Goal: Feedback & Contribution: Submit feedback/report problem

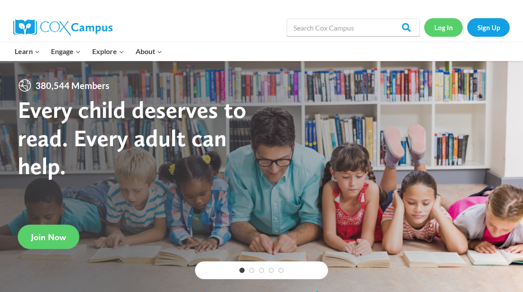
click at [442, 25] on link "Log In" at bounding box center [443, 27] width 39 height 18
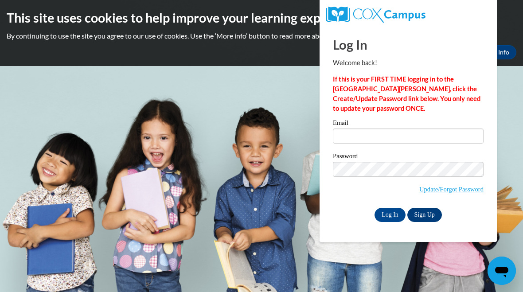
click at [425, 211] on link "Sign Up" at bounding box center [424, 215] width 35 height 14
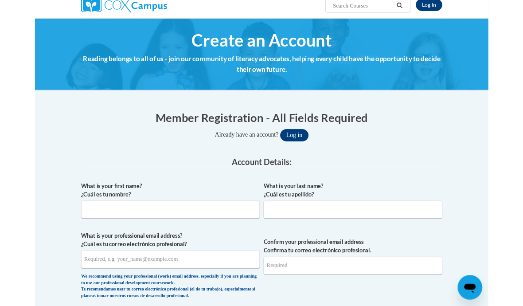
scroll to position [80, 0]
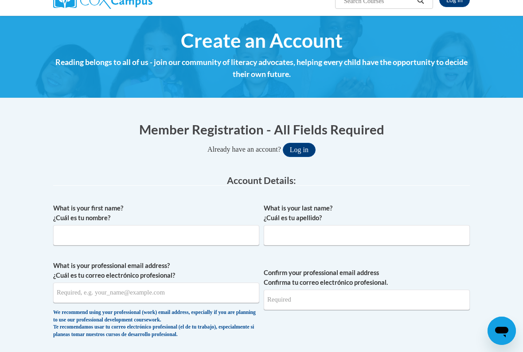
click at [216, 221] on label "What is your first name? ¿Cuál es tu nombre?" at bounding box center [156, 213] width 206 height 19
click at [216, 225] on input "What is your first name? ¿Cuál es tu nombre?" at bounding box center [156, 235] width 206 height 20
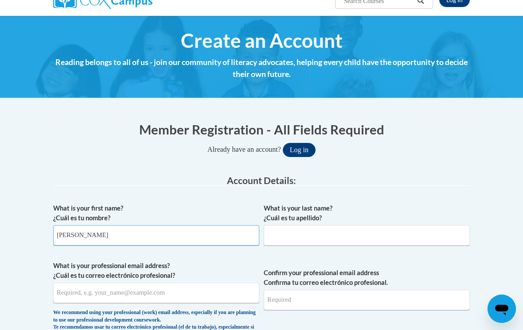
type input "Erin"
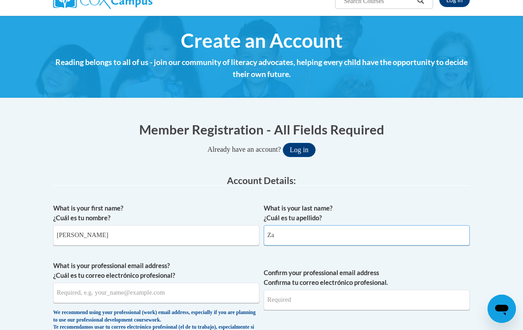
type input "Z"
click at [209, 279] on label "What is your professional email address? ¿Cuál es tu correo electrónico profesi…" at bounding box center [156, 270] width 206 height 19
click at [209, 283] on input "What is your professional email address? ¿Cuál es tu correo electrónico profesi…" at bounding box center [156, 293] width 206 height 20
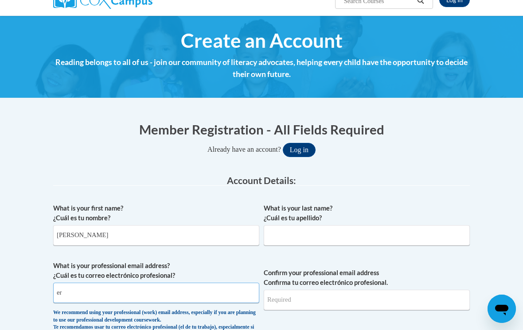
type input "e"
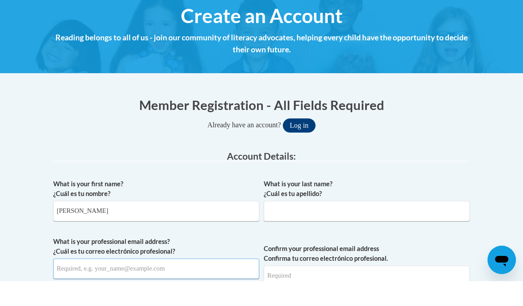
scroll to position [96, 0]
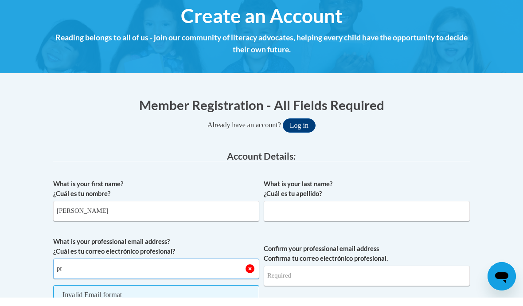
type input "p"
type input "erinzajc15@gmail,com"
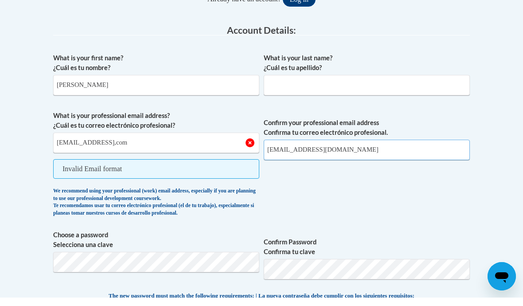
type input "erinzajc15@gmail.com"
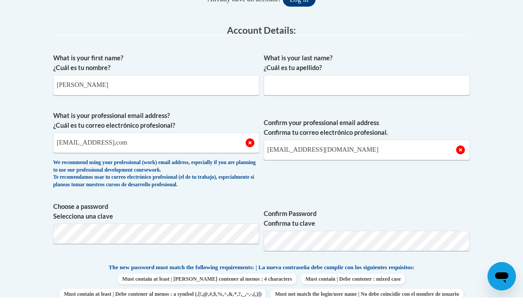
click at [361, 252] on span "Confirm Password Confirma tu clave" at bounding box center [366, 238] width 206 height 56
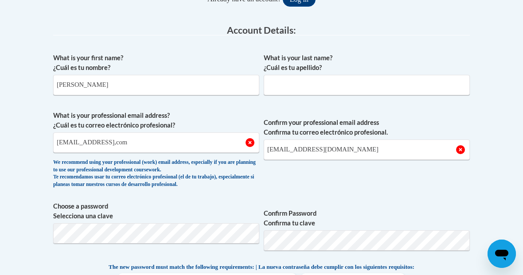
click at [341, 94] on div "What is your last name? ¿Cuál es tu apellido?" at bounding box center [366, 77] width 206 height 49
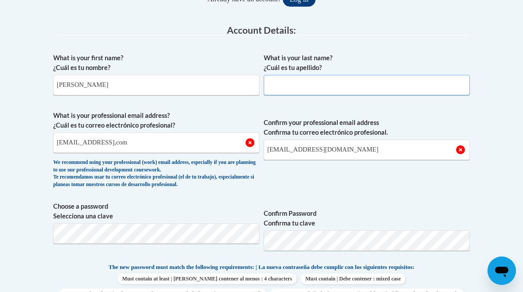
click at [321, 85] on input "What is your last name? ¿Cuál es tu apellido?" at bounding box center [366, 85] width 206 height 20
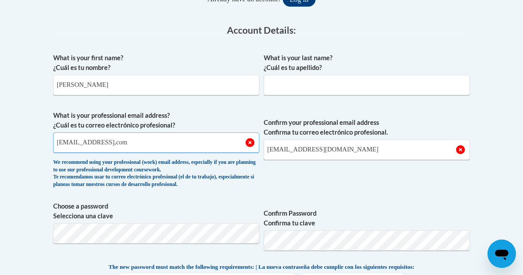
click at [155, 145] on input "erinzajc15@gmail,com" at bounding box center [156, 142] width 206 height 20
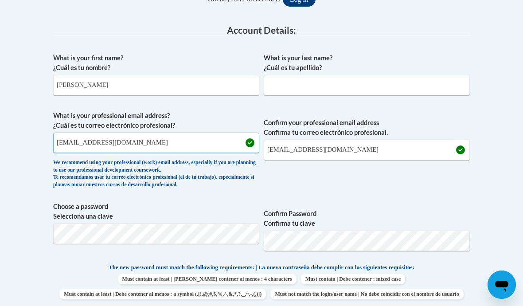
type input "erinzajc15@gmail.com"
click at [320, 81] on input "What is your last name? ¿Cuál es tu apellido?" at bounding box center [366, 85] width 206 height 20
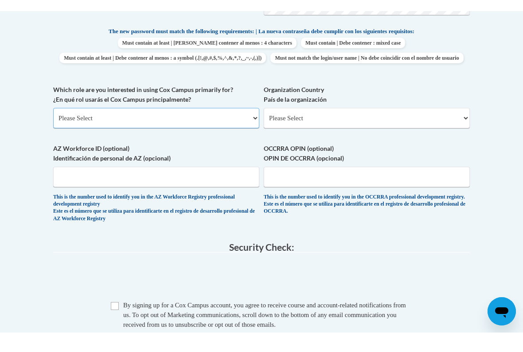
scroll to position [477, 0]
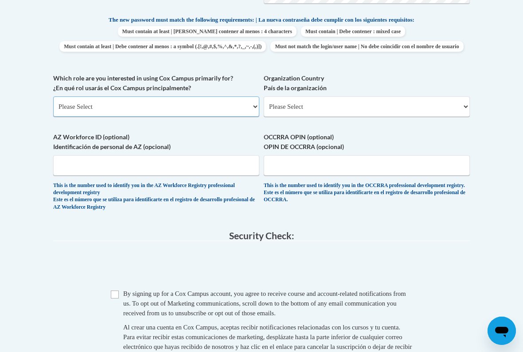
select select "fbf2d438-af2f-41f8-98f1-81c410e29de3"
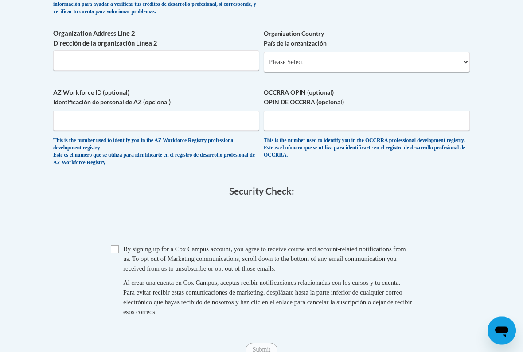
scroll to position [677, 0]
click at [112, 246] on input "Checkbox" at bounding box center [115, 250] width 8 height 8
checkbox input "true"
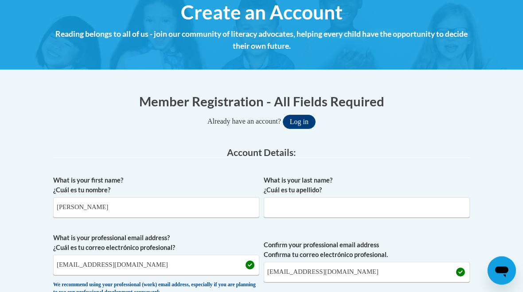
scroll to position [93, 0]
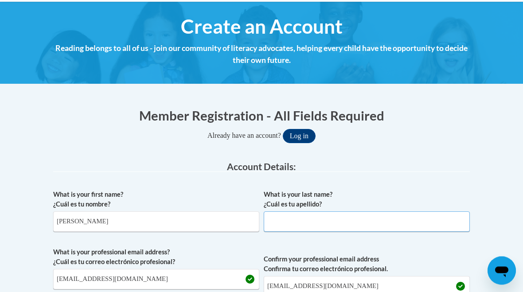
click at [304, 214] on input "What is your last name? ¿Cuál es tu apellido?" at bounding box center [366, 222] width 206 height 20
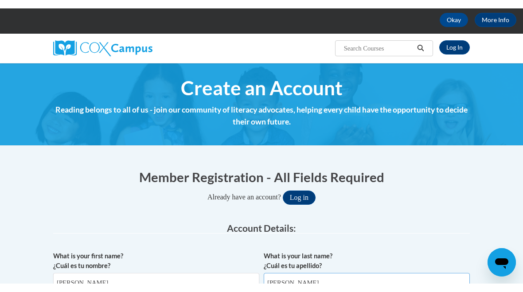
scroll to position [0, 0]
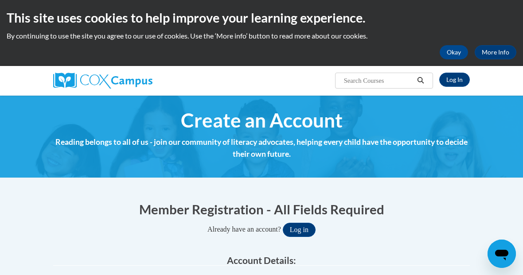
type input "Kuehl"
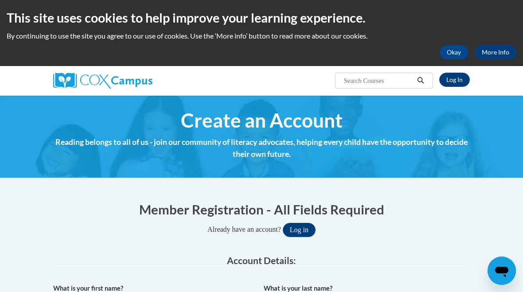
click at [404, 206] on h1 "Member Registration - All Fields Required" at bounding box center [261, 209] width 416 height 18
click at [295, 225] on button "Log in" at bounding box center [299, 230] width 33 height 14
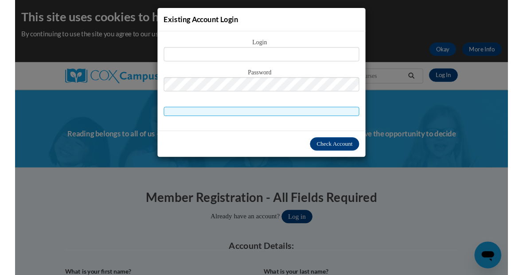
scroll to position [494, 0]
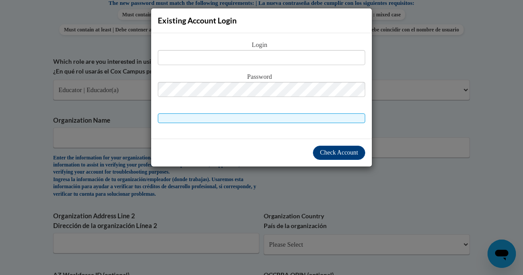
click at [421, 134] on div "Existing Account Login Login Password" at bounding box center [261, 137] width 523 height 275
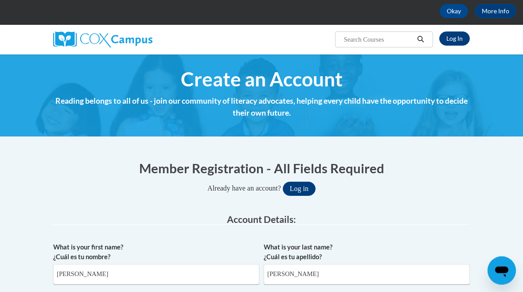
scroll to position [0, 0]
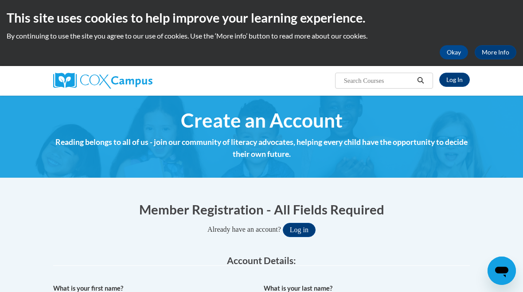
click at [70, 84] on img at bounding box center [102, 81] width 99 height 16
click at [126, 87] on img at bounding box center [102, 81] width 99 height 16
click at [89, 77] on img at bounding box center [102, 81] width 99 height 16
click at [68, 78] on img at bounding box center [102, 81] width 99 height 16
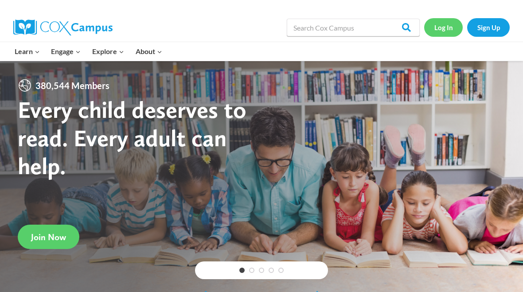
click at [438, 23] on link "Log In" at bounding box center [443, 27] width 39 height 18
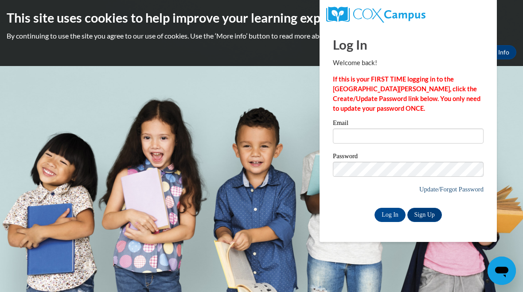
click at [448, 190] on link "Update/Forgot Password" at bounding box center [451, 189] width 64 height 7
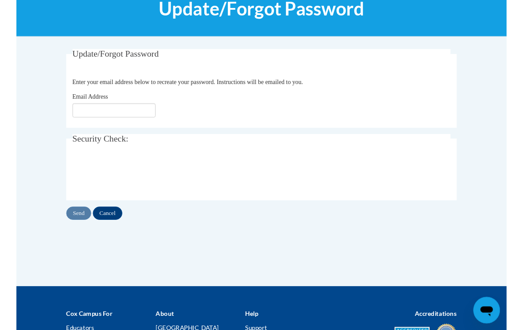
scroll to position [130, 0]
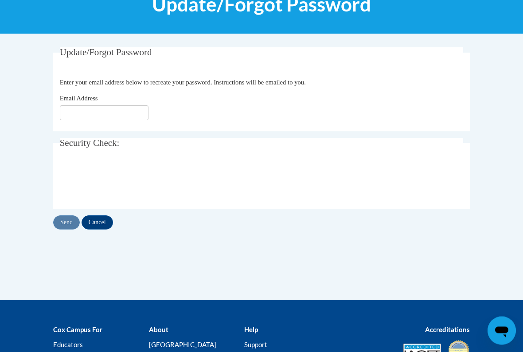
click at [106, 101] on label "Email Address" at bounding box center [85, 99] width 51 height 10
click at [106, 106] on input "Email Address" at bounding box center [104, 113] width 89 height 15
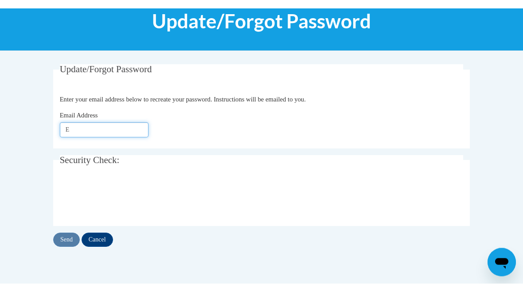
scroll to position [104, 0]
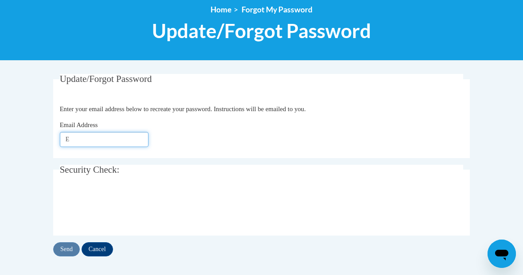
type input "E"
click at [95, 239] on div "Update/Forgot Password Please enter your email address Enter your email address…" at bounding box center [261, 165] width 416 height 182
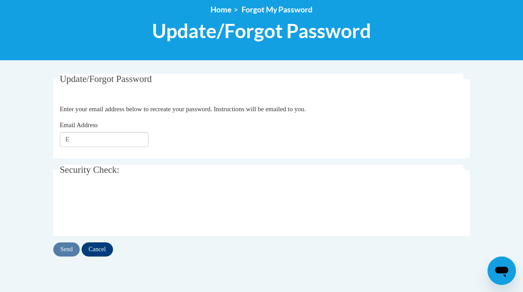
click at [101, 253] on input "Cancel" at bounding box center [96, 249] width 31 height 14
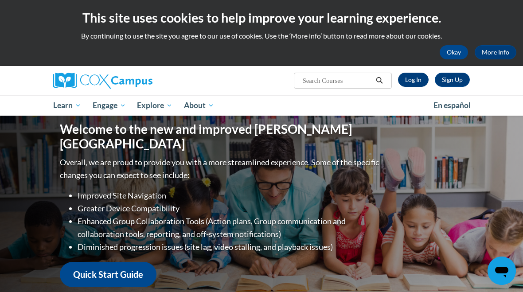
click at [417, 82] on link "Log In" at bounding box center [413, 80] width 31 height 14
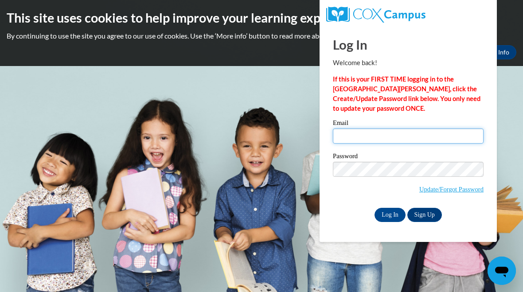
click at [408, 139] on input "Email" at bounding box center [408, 135] width 151 height 15
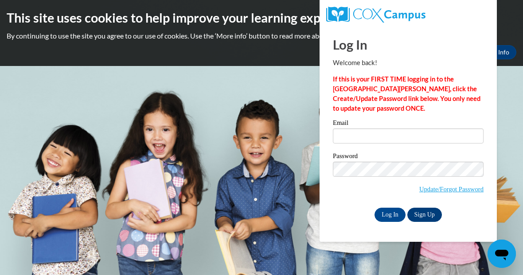
click at [432, 214] on link "Sign Up" at bounding box center [424, 215] width 35 height 14
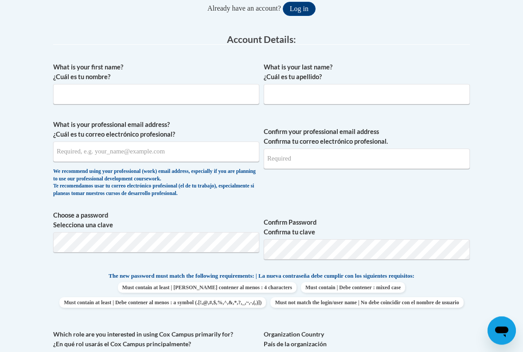
scroll to position [221, 0]
click at [217, 85] on input "What is your first name? ¿Cuál es tu nombre?" at bounding box center [156, 94] width 206 height 20
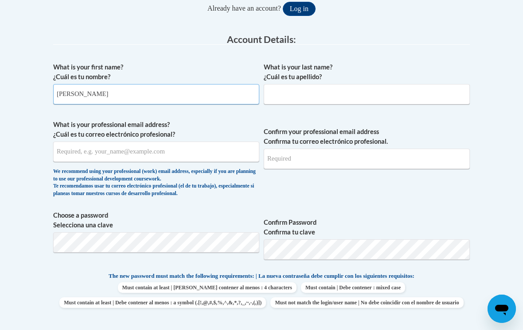
type input "Erin"
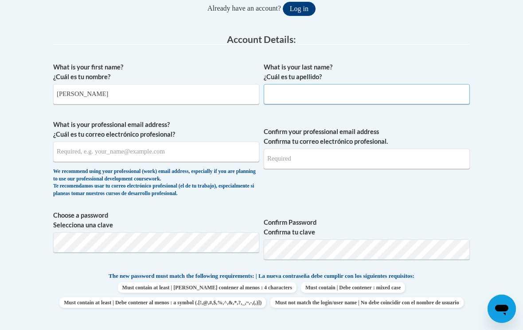
click at [387, 89] on input "What is your last name? ¿Cuál es tu apellido?" at bounding box center [366, 94] width 206 height 20
type input "Zajc"
click at [206, 156] on input "What is your professional email address? ¿Cuál es tu correo electrónico profesi…" at bounding box center [156, 152] width 206 height 20
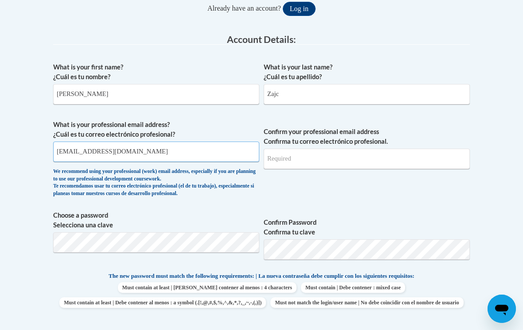
type input "erinzajc15@gmail.com"
click at [391, 159] on input "Confirm your professional email address Confirma tu correo electrónico profesio…" at bounding box center [366, 159] width 206 height 20
type input "erinzajc15@gmail.com"
click at [485, 203] on body "This site uses cookies to help improve your learning experience. By continuing …" at bounding box center [261, 332] width 523 height 1107
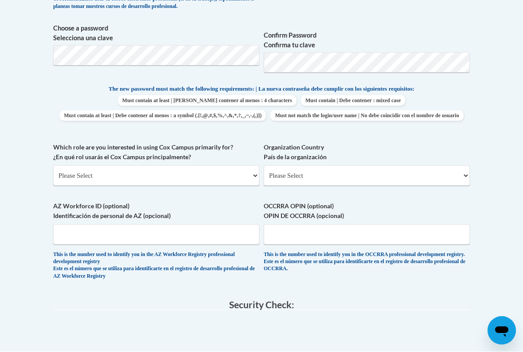
click at [239, 172] on select "Please Select College/University | Colegio/Universidad Community/Nonprofit Part…" at bounding box center [156, 176] width 206 height 20
select select "fbf2d438-af2f-41f8-98f1-81c410e29de3"
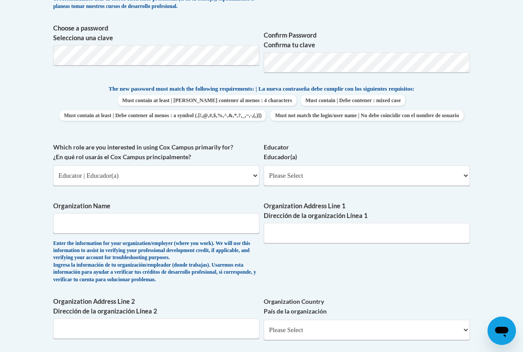
click at [306, 160] on label "Educator Educador(a)" at bounding box center [366, 152] width 206 height 19
click at [306, 166] on select "Please Select Early Learning/Daycare Teacher/Family Home Care Provider | Maestr…" at bounding box center [366, 176] width 206 height 20
click at [314, 170] on select "Please Select Early Learning/Daycare Teacher/Family Home Care Provider | Maestr…" at bounding box center [366, 176] width 206 height 20
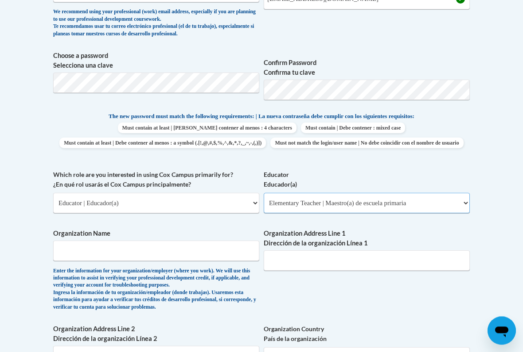
scroll to position [382, 0]
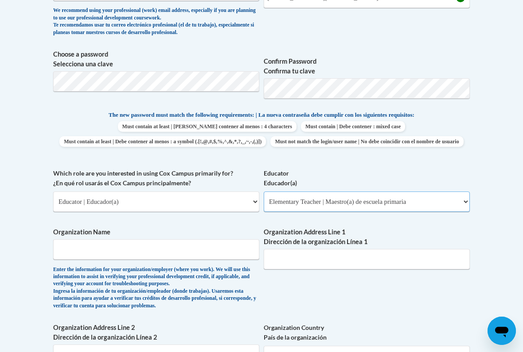
click at [454, 194] on select "Please Select Early Learning/Daycare Teacher/Family Home Care Provider | Maestr…" at bounding box center [366, 202] width 206 height 20
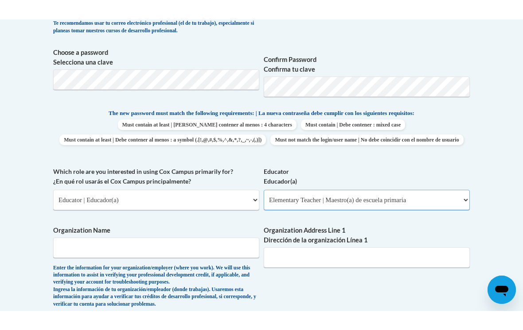
scroll to position [387, 0]
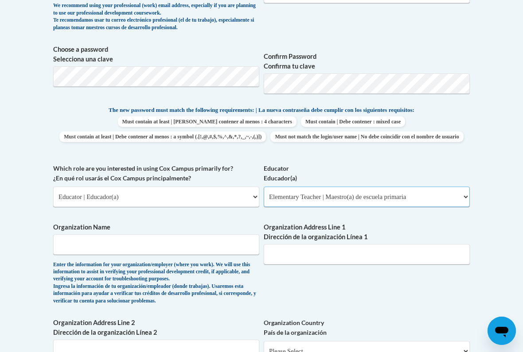
click at [456, 192] on select "Please Select Early Learning/Daycare Teacher/Family Home Care Provider | Maestr…" at bounding box center [366, 197] width 206 height 20
select select "11a86997-7122-4e2e-80c7-11975180ece4"
click at [64, 198] on select "Please Select College/University | Colegio/Universidad Community/Nonprofit Part…" at bounding box center [156, 197] width 206 height 20
click at [156, 239] on input "Organization Name" at bounding box center [156, 245] width 206 height 20
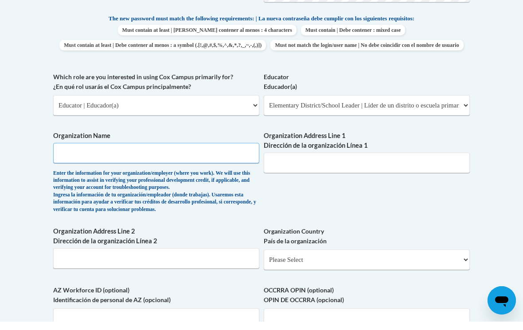
scroll to position [474, 0]
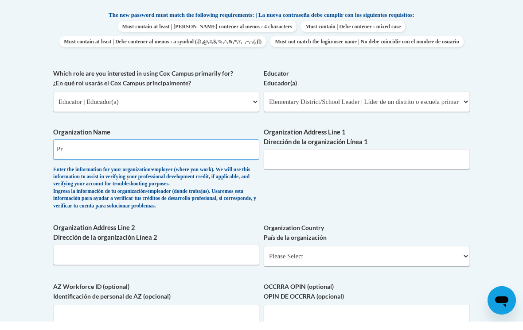
type input "P"
type input "Bethlehem Preschool"
click at [411, 168] on div "Organization Address Line 1 Dirección de la organización Línea 1" at bounding box center [366, 160] width 206 height 49
click at [419, 158] on input "Organization Address Line 1 Dirección de la organización Línea 1" at bounding box center [366, 168] width 206 height 20
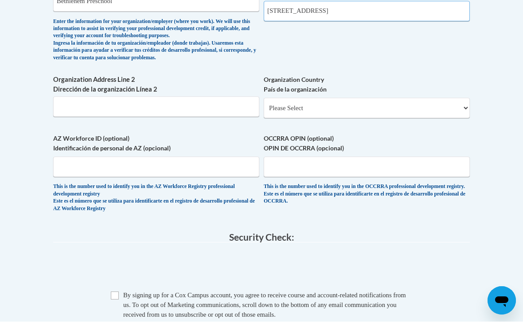
scroll to position [626, 0]
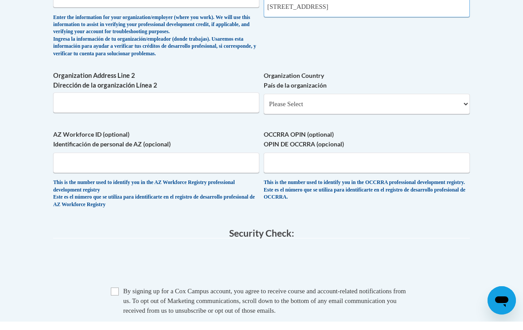
type input "470 N Oak Crest Dr. Wales, WI 53183"
click at [374, 188] on div "This is the number used to identify you in the OCCRRA professional development …" at bounding box center [366, 199] width 206 height 22
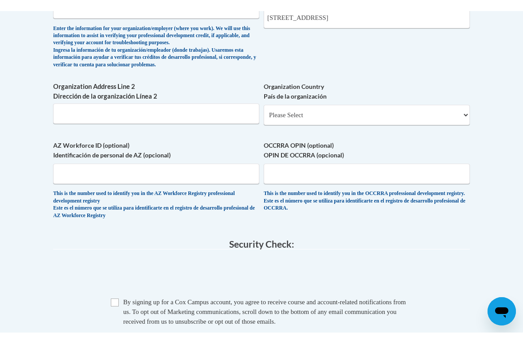
scroll to position [635, 0]
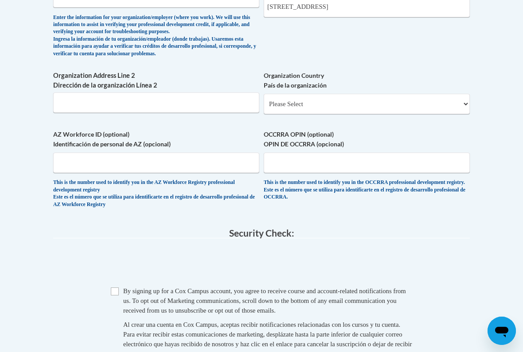
click at [116, 288] on input "Checkbox" at bounding box center [115, 292] width 8 height 8
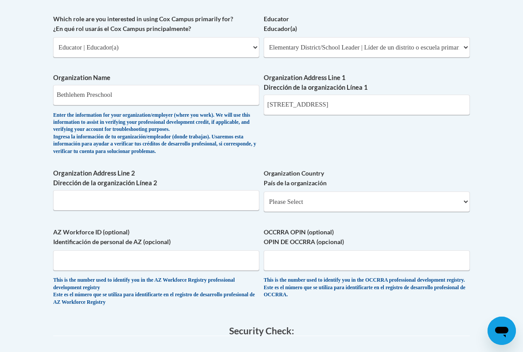
scroll to position [536, 0]
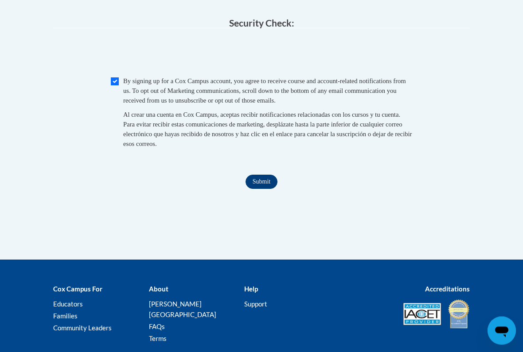
click at [263, 175] on input "Submit" at bounding box center [261, 182] width 32 height 14
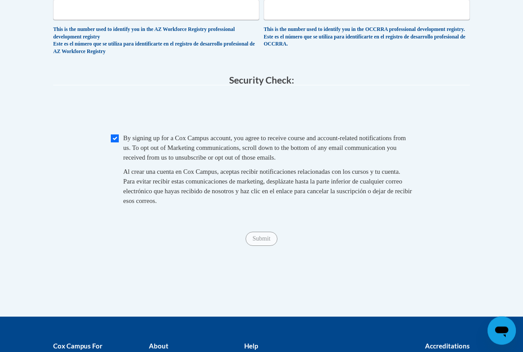
scroll to position [788, 0]
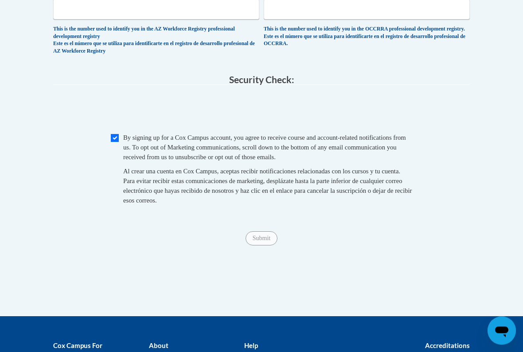
click at [116, 135] on input "Checkbox" at bounding box center [115, 139] width 8 height 8
click at [114, 134] on input "Checkbox" at bounding box center [115, 138] width 8 height 8
checkbox input "true"
click at [265, 232] on input "Submit" at bounding box center [261, 239] width 32 height 14
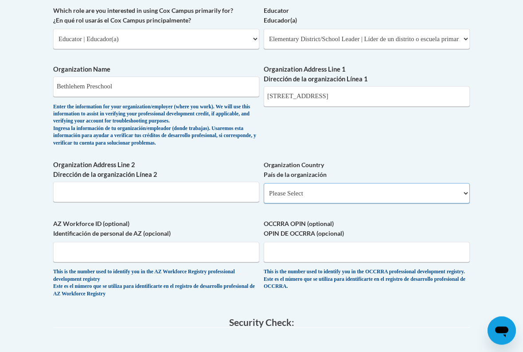
scroll to position [545, 0]
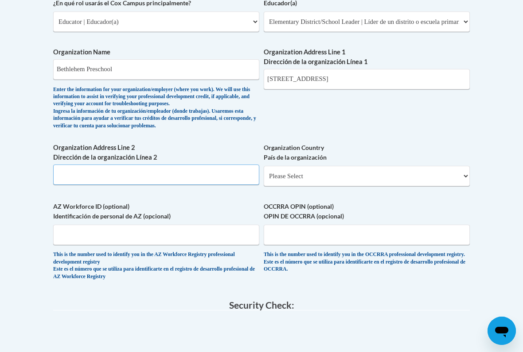
click at [239, 165] on input "Organization Address Line 2 Dirección de la organización Línea 2" at bounding box center [156, 175] width 206 height 20
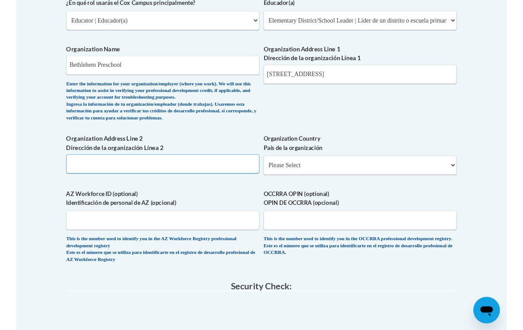
scroll to position [562, 0]
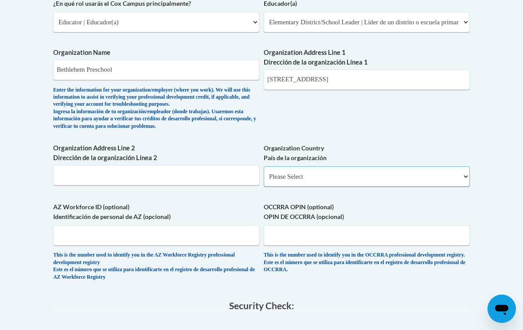
click at [456, 167] on select "Please Select United States | Estados Unidos Outside of the United States | Fue…" at bounding box center [366, 177] width 206 height 20
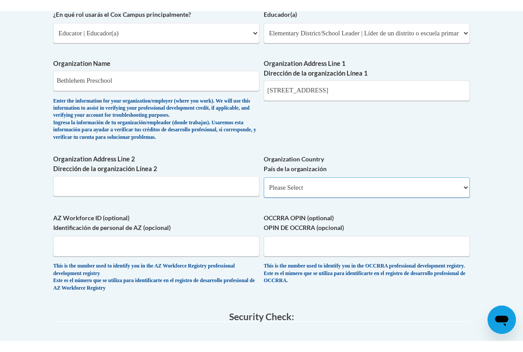
scroll to position [562, 0]
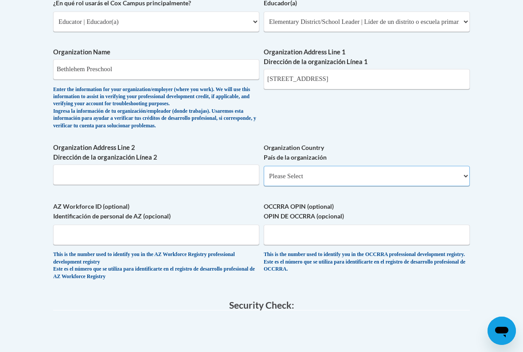
select select "ad49bcad-a171-4b2e-b99c-48b446064914"
select select
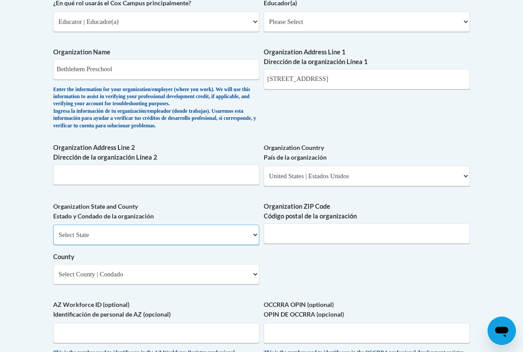
click at [244, 225] on select "Select State Alabama Alaska Arizona Arkansas California Colorado Connecticut De…" at bounding box center [156, 235] width 206 height 20
select select "Wisconsin"
click at [250, 264] on select "Select County Adams Ashland Barron Bayfield Brown Buffalo Burnett Calumet Chipp…" at bounding box center [156, 274] width 206 height 20
select select "Waukesha"
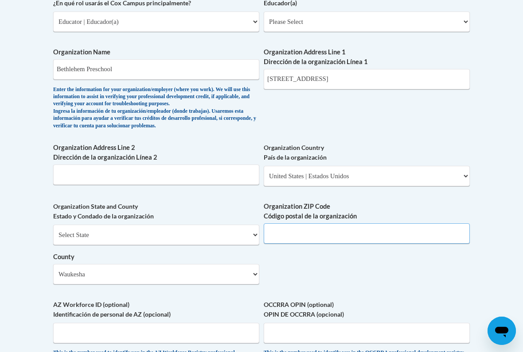
click at [303, 228] on input "Organization ZIP Code Código postal de la organización" at bounding box center [366, 234] width 206 height 20
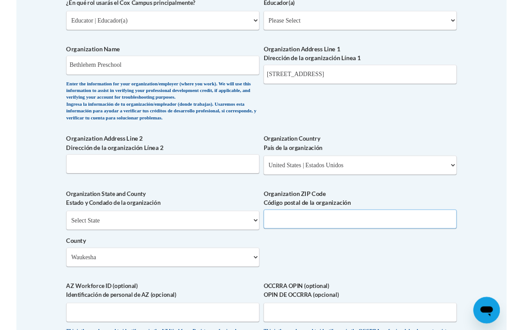
scroll to position [562, 0]
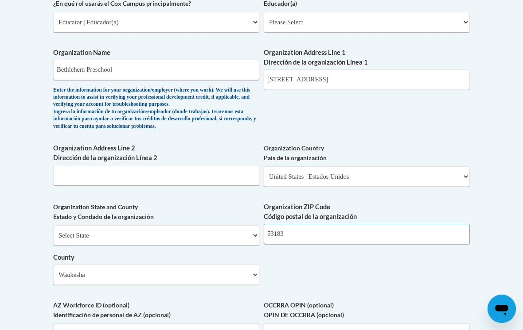
type input "53183"
click at [234, 176] on input "Organization Address Line 2 Dirección de la organización Línea 2" at bounding box center [156, 175] width 206 height 20
type input "[GEOGRAPHIC_DATA]"
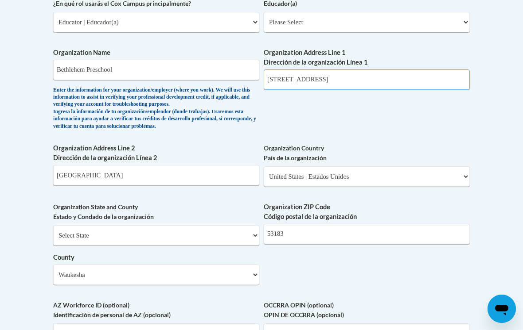
click at [376, 70] on input "470 N Oak Crest Dr. Wales, WI 53183" at bounding box center [366, 80] width 206 height 20
type input "470 N Oak Crest Dr."
click at [415, 265] on div "What is your first name? ¿Cuál es tu nombre? Erin What is your last name? ¿Cuál…" at bounding box center [261, 52] width 416 height 671
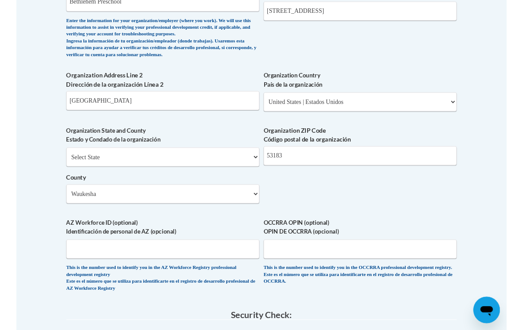
scroll to position [630, 0]
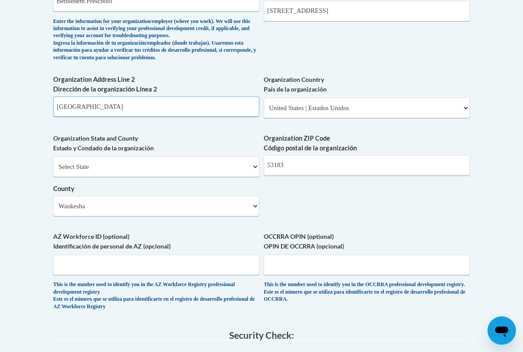
click at [171, 97] on input "Wales" at bounding box center [156, 107] width 206 height 20
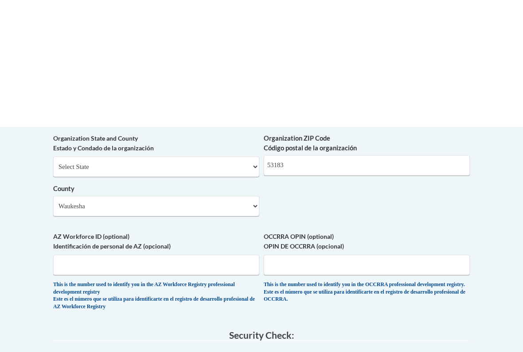
scroll to position [760, 0]
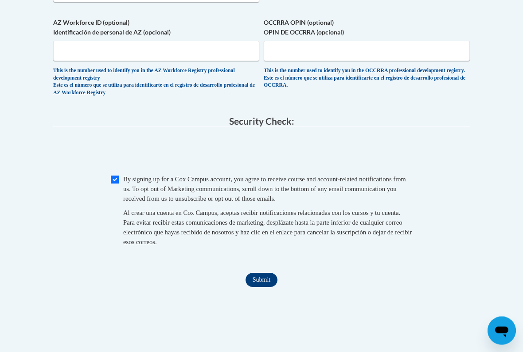
click at [270, 274] on input "Submit" at bounding box center [261, 281] width 32 height 14
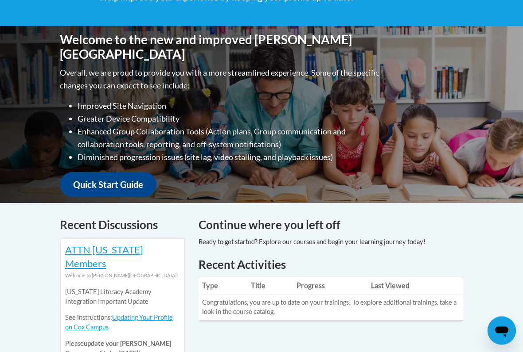
scroll to position [182, 0]
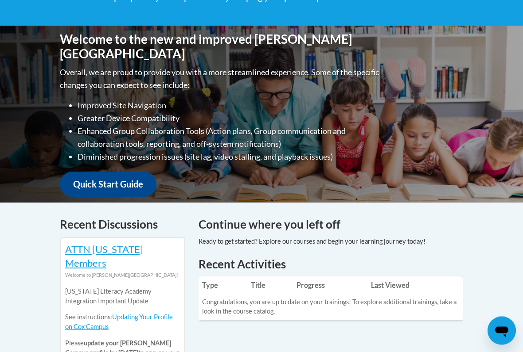
click at [319, 237] on div at bounding box center [311, 242] width 227 height 10
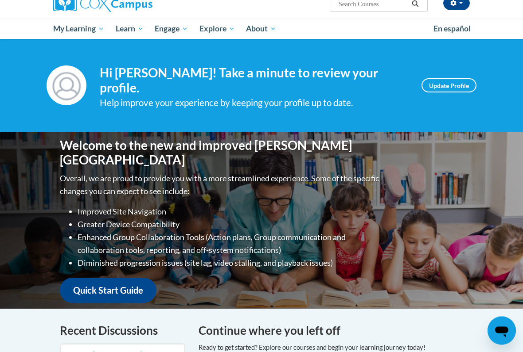
scroll to position [46, 0]
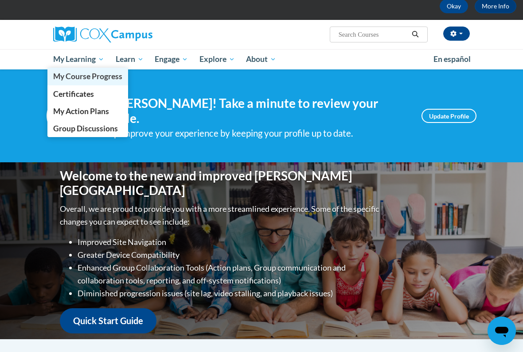
click at [113, 81] on span "My Course Progress" at bounding box center [87, 76] width 69 height 9
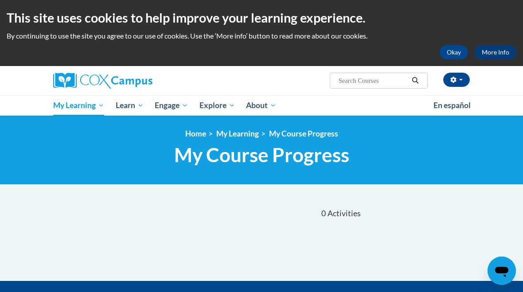
click at [496, 46] on link "More Info" at bounding box center [495, 52] width 42 height 14
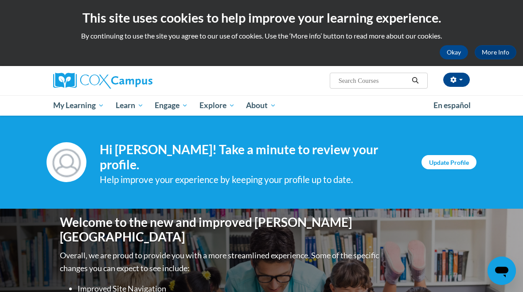
click at [467, 158] on link "Update Profile" at bounding box center [448, 162] width 55 height 14
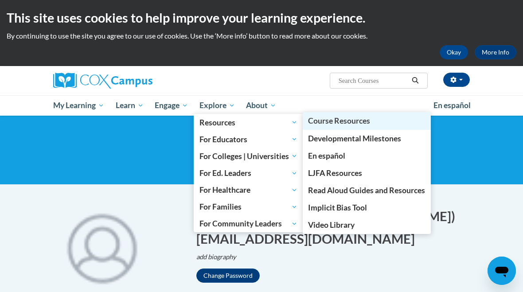
click at [361, 122] on span "Course Resources" at bounding box center [339, 120] width 62 height 9
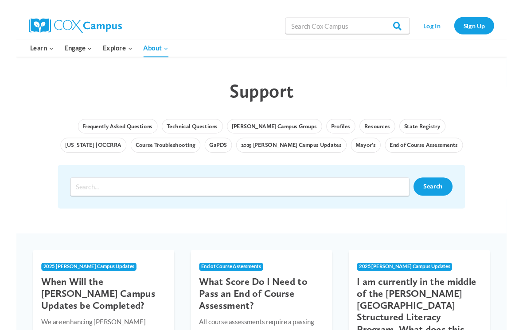
scroll to position [27, 0]
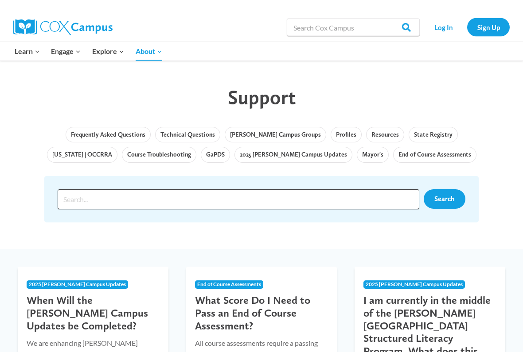
click at [366, 199] on input "Search input" at bounding box center [238, 200] width 361 height 20
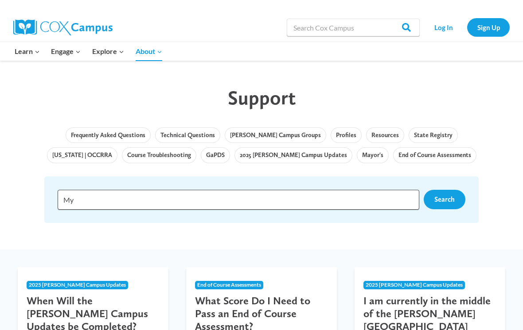
type input "M"
type input "I no longer have access to my email"
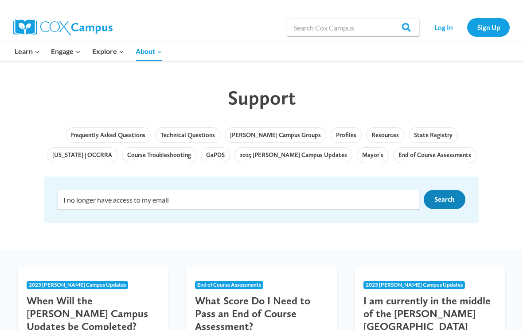
click at [445, 200] on span "Search" at bounding box center [444, 199] width 20 height 8
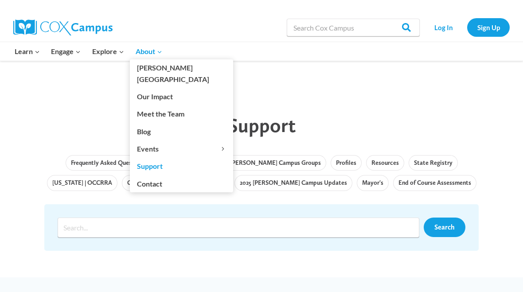
click at [163, 158] on link "Support" at bounding box center [181, 166] width 103 height 17
click at [183, 175] on link "Contact" at bounding box center [181, 183] width 103 height 17
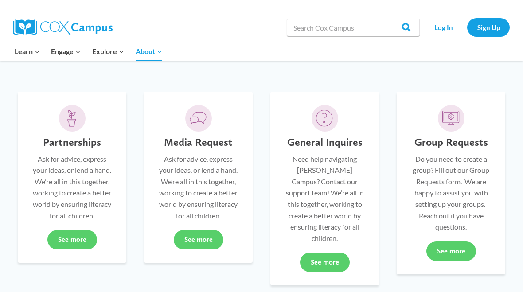
scroll to position [208, 0]
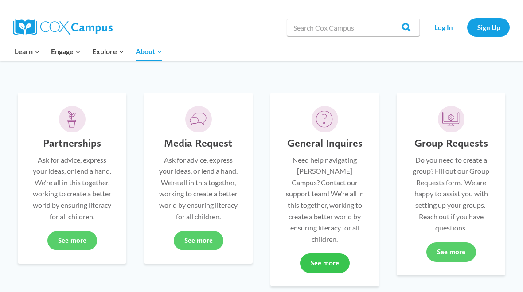
click at [337, 253] on link "See more" at bounding box center [325, 262] width 50 height 19
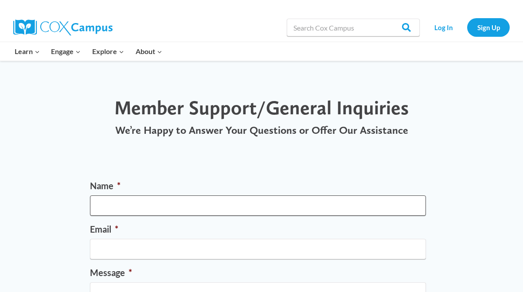
click at [391, 211] on input "Name *" at bounding box center [258, 205] width 336 height 20
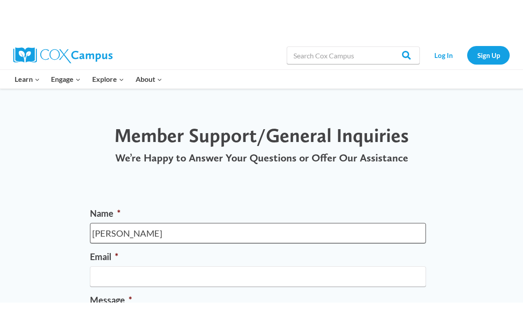
scroll to position [60, 0]
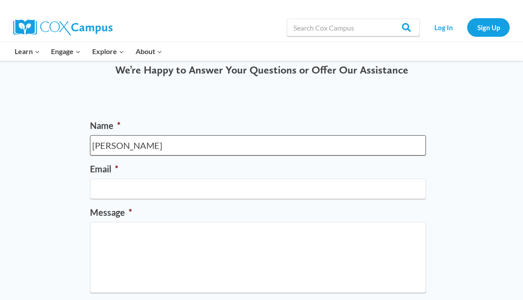
type input "[PERSON_NAME]"
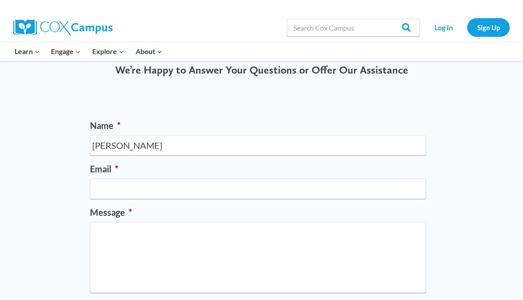
click at [324, 186] on input "Email *" at bounding box center [258, 188] width 336 height 20
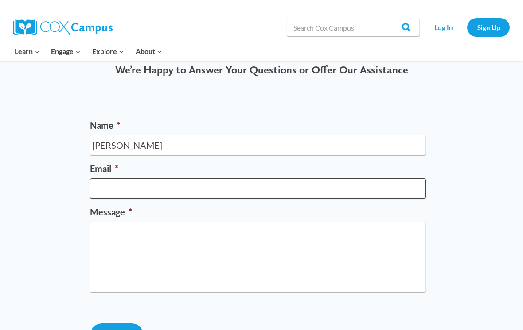
scroll to position [60, 0]
type input "[EMAIL_ADDRESS][DOMAIN_NAME]"
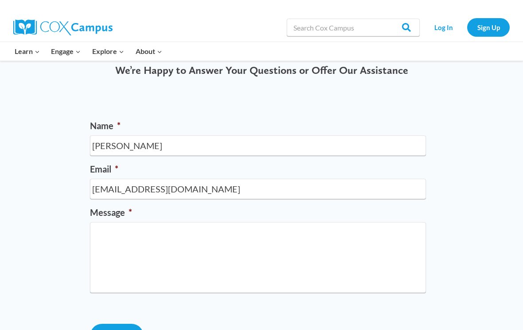
click at [367, 239] on textarea "Message *" at bounding box center [258, 257] width 336 height 71
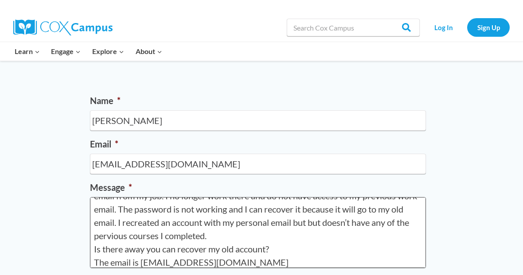
scroll to position [64, 0]
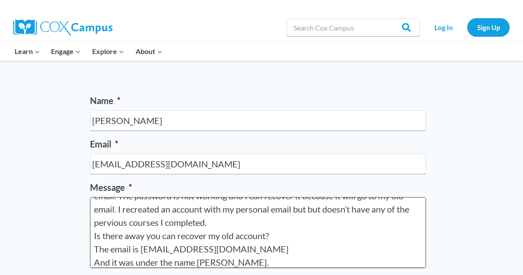
click at [294, 204] on textarea "Hi, I had an account through [PERSON_NAME] Campus that I made with my previous …" at bounding box center [258, 232] width 336 height 71
click at [266, 226] on textarea "Hi, I had an account through [PERSON_NAME] Campus that I made with my previous …" at bounding box center [258, 232] width 336 height 71
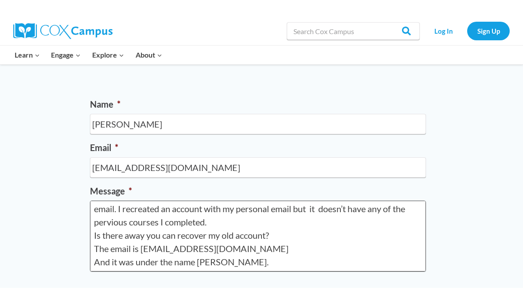
scroll to position [94, 0]
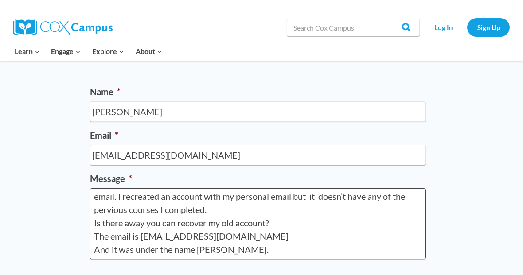
click at [314, 222] on textarea "Hi, I had an account through [PERSON_NAME] Campus that I made with my previous …" at bounding box center [258, 223] width 336 height 71
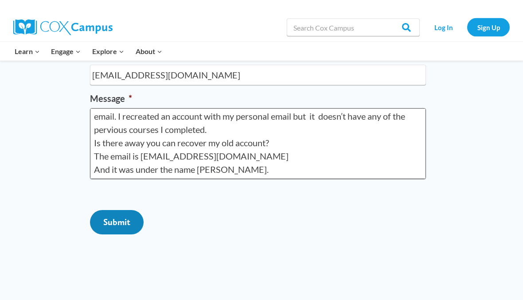
type textarea "Hi, I had an account through [PERSON_NAME] Campus that I made with my previous …"
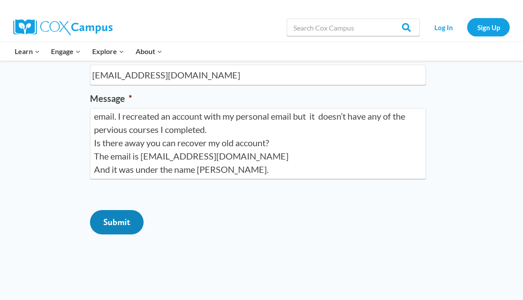
click at [126, 235] on input "Submit" at bounding box center [117, 222] width 54 height 24
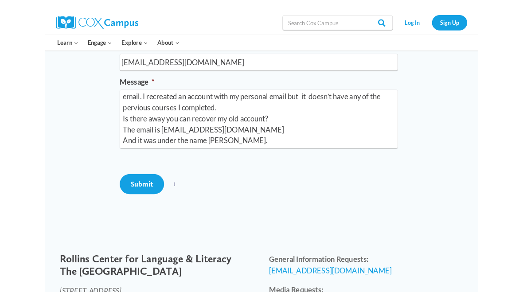
scroll to position [199, 0]
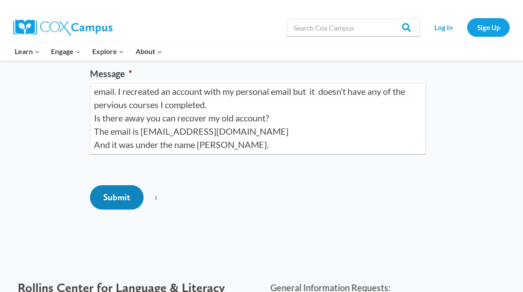
click at [112, 209] on input "Submit" at bounding box center [117, 197] width 54 height 24
